Goal: Task Accomplishment & Management: Use online tool/utility

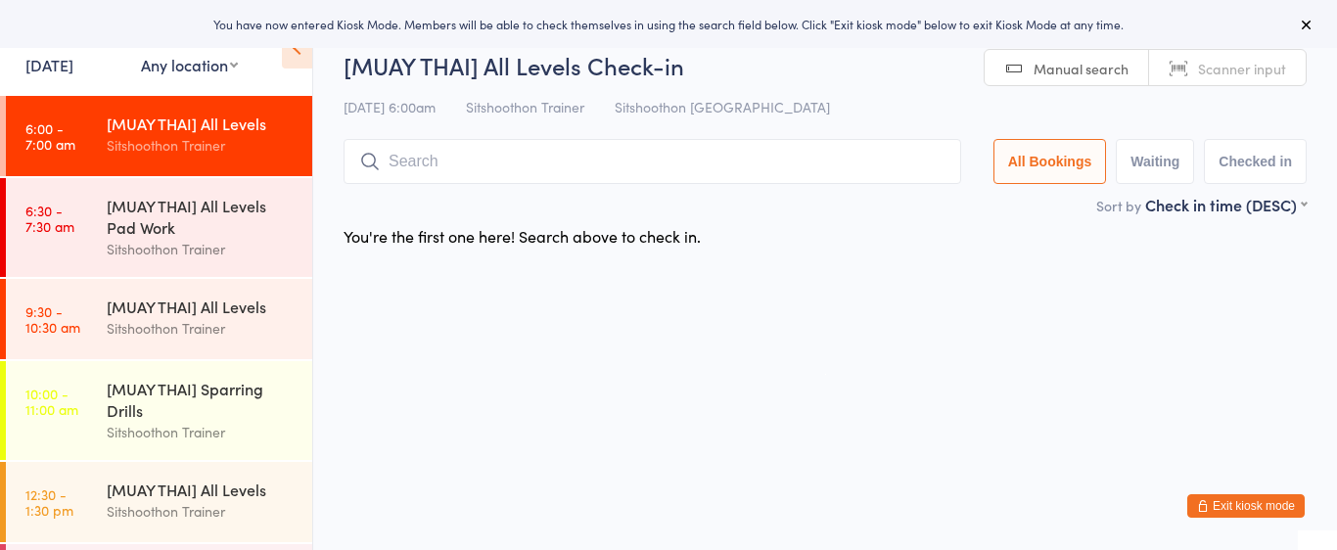
click at [149, 70] on select "Any location ST Martial Arts Arncliffe [GEOGRAPHIC_DATA] [GEOGRAPHIC_DATA]" at bounding box center [189, 65] width 97 height 22
select select "2"
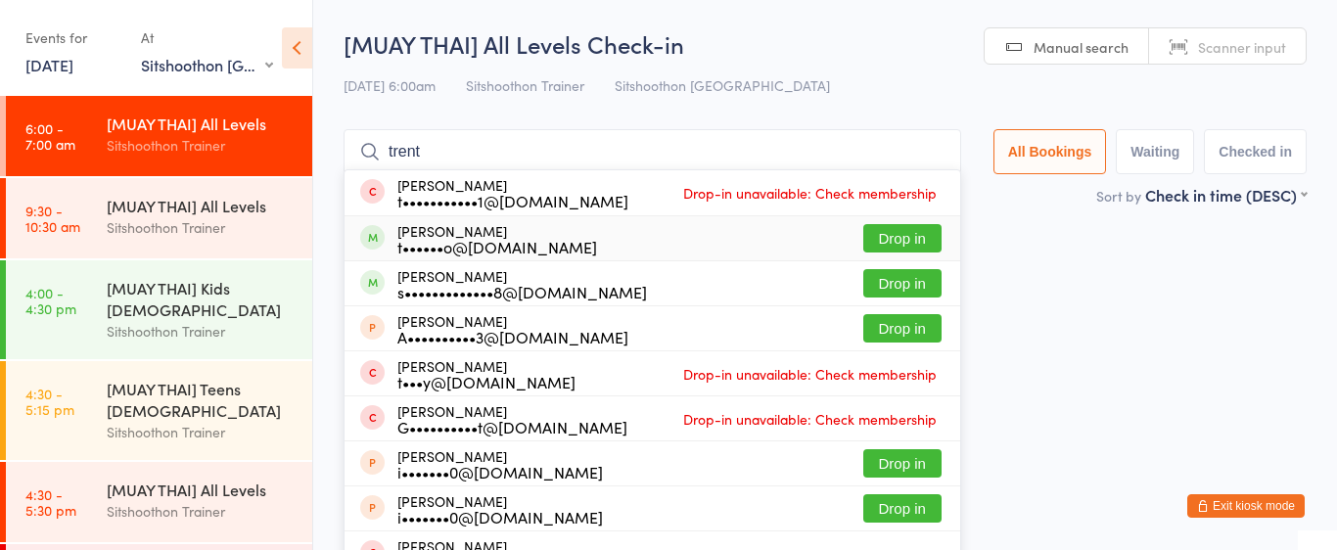
type input "trent"
click at [891, 236] on button "Drop in" at bounding box center [902, 238] width 78 height 28
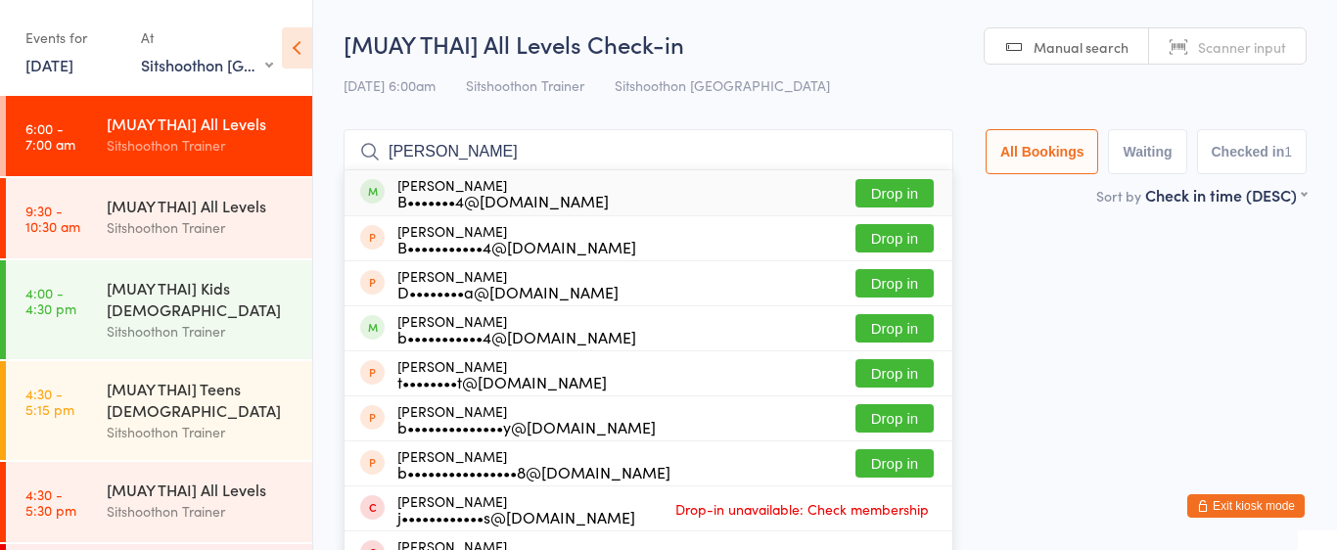
type input "[PERSON_NAME]"
click at [889, 199] on button "Drop in" at bounding box center [895, 193] width 78 height 28
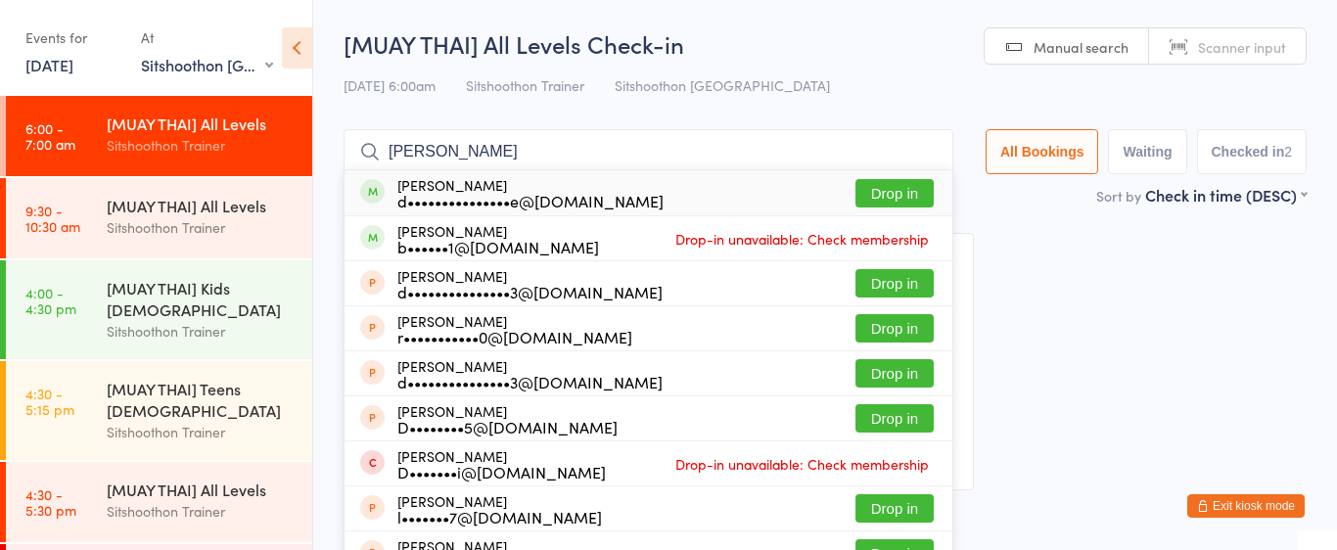
type input "[PERSON_NAME]"
click at [895, 199] on button "Drop in" at bounding box center [895, 193] width 78 height 28
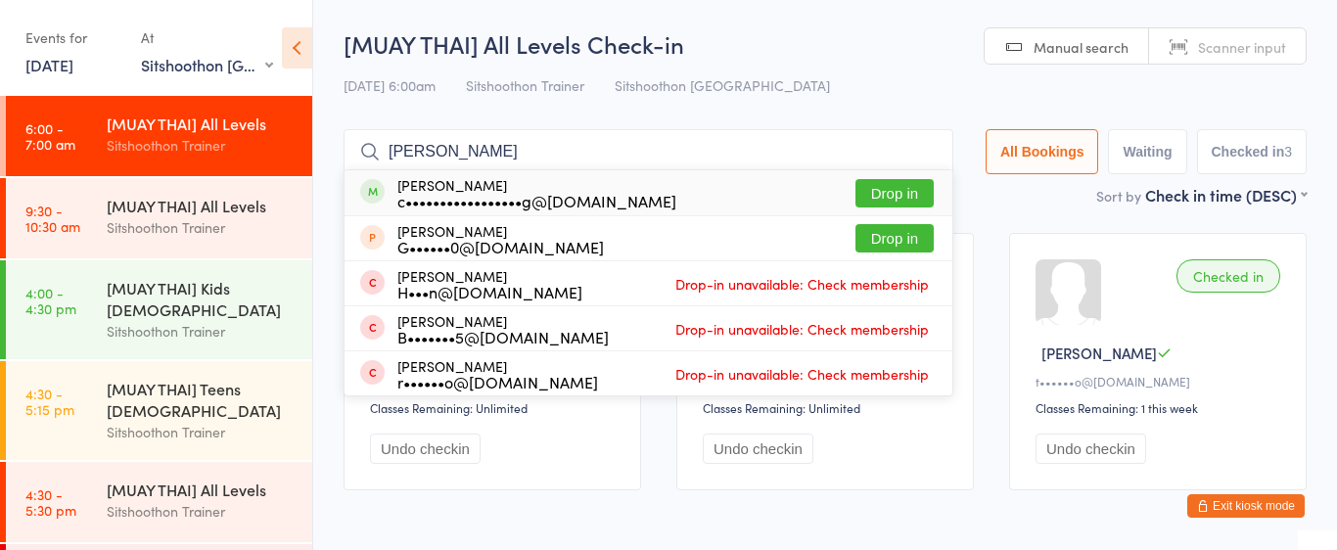
type input "[PERSON_NAME]"
click at [903, 194] on button "Drop in" at bounding box center [895, 193] width 78 height 28
